Goal: Information Seeking & Learning: Learn about a topic

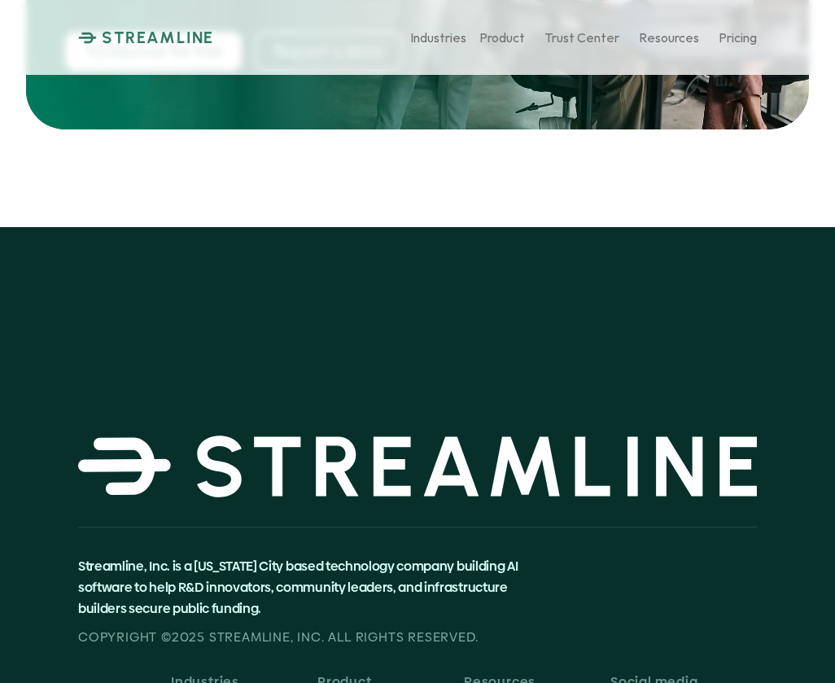
scroll to position [8636, 0]
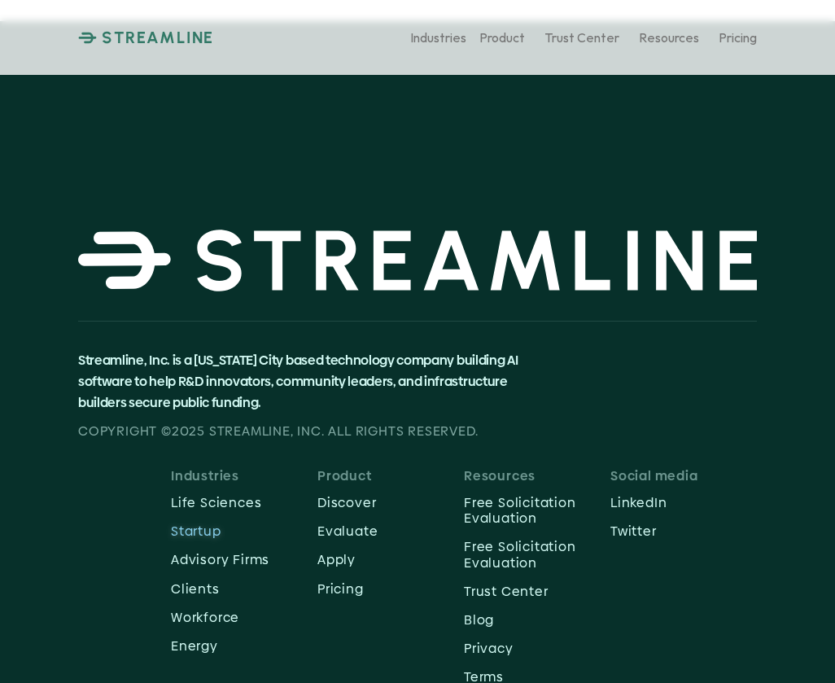
click at [213, 524] on p "Startup" at bounding box center [244, 531] width 147 height 15
click at [207, 552] on p "Advisory Firms" at bounding box center [220, 559] width 99 height 15
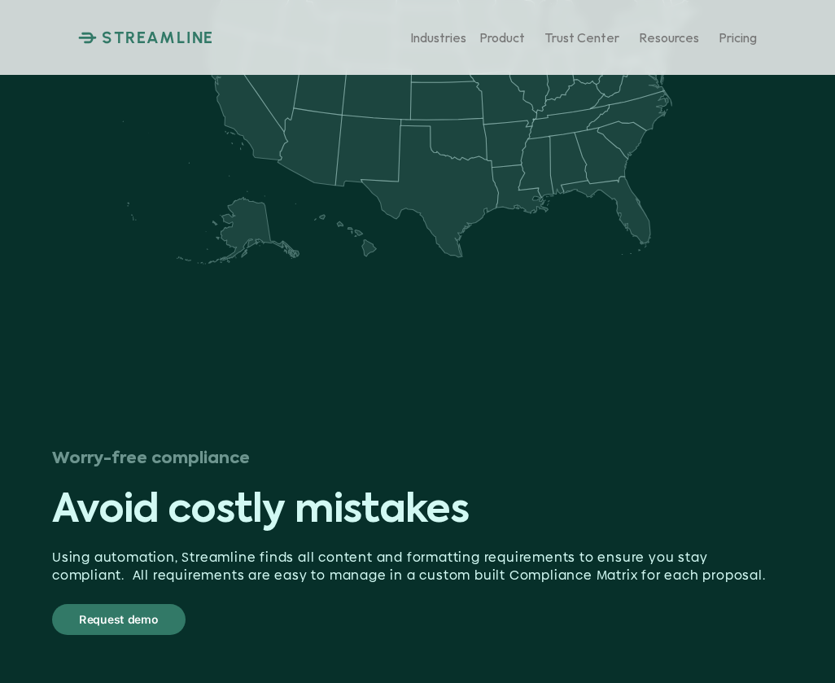
scroll to position [4194, 0]
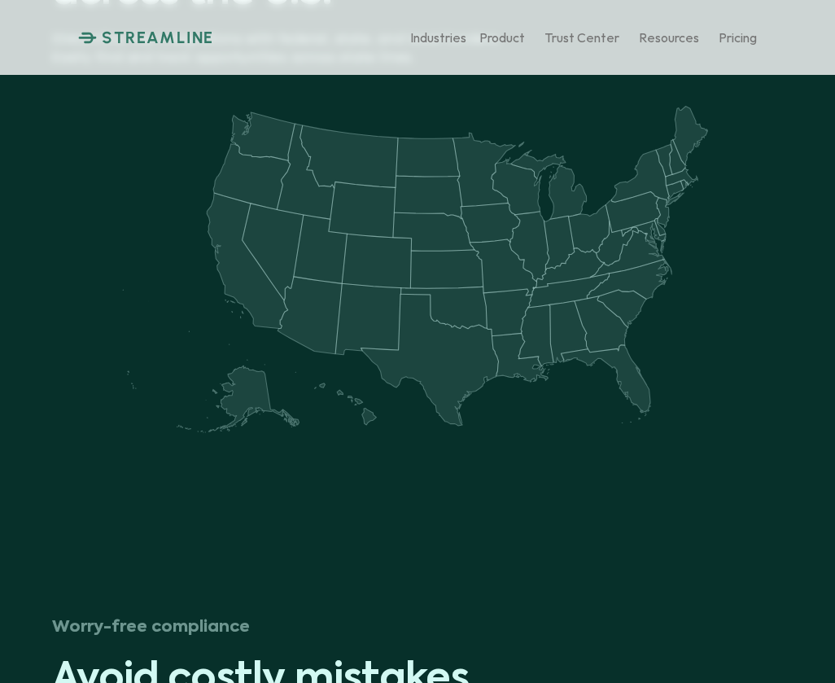
click at [256, 275] on img at bounding box center [417, 274] width 603 height 362
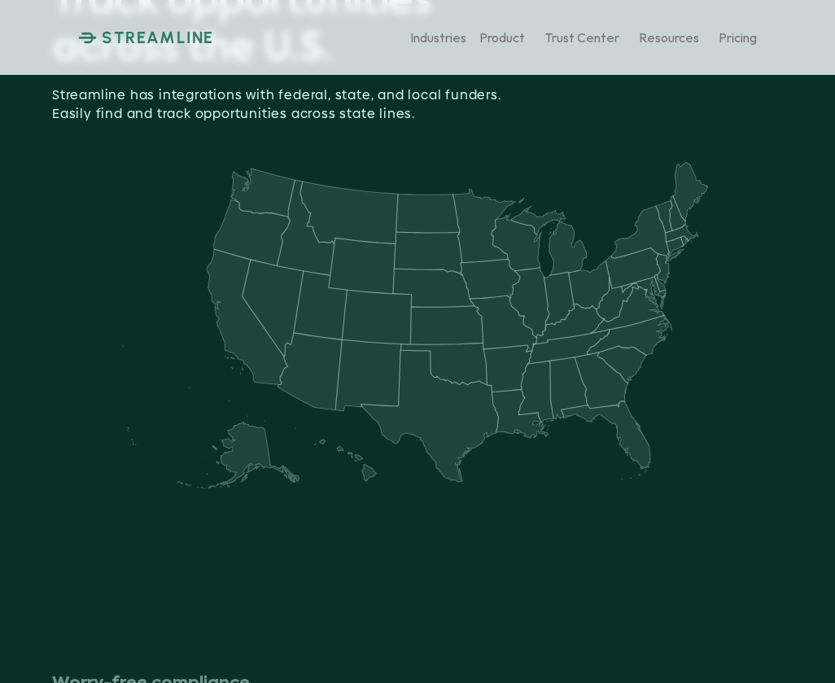
scroll to position [2366, 0]
click at [255, 298] on img at bounding box center [417, 329] width 603 height 362
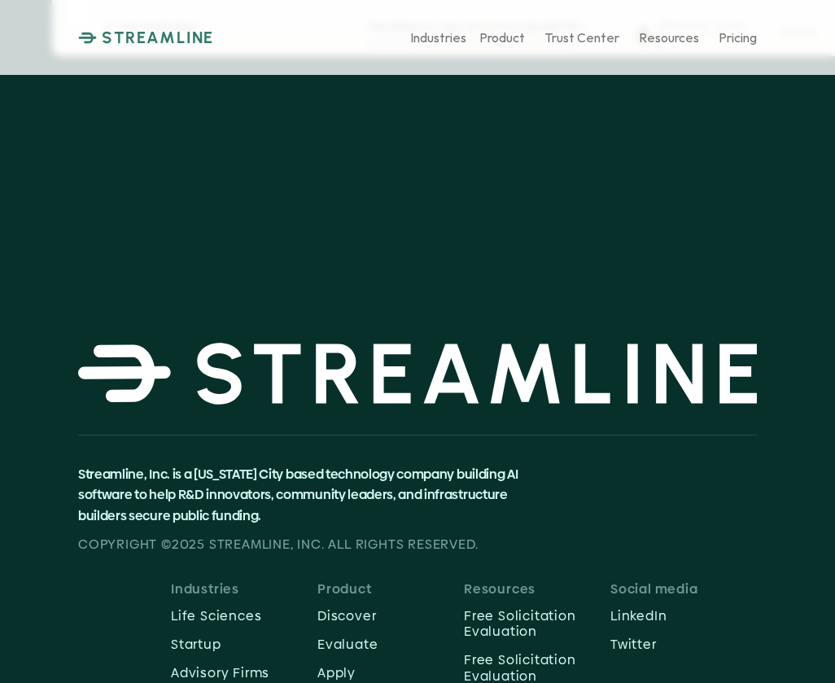
scroll to position [4668, 0]
